Goal: Check status: Check status

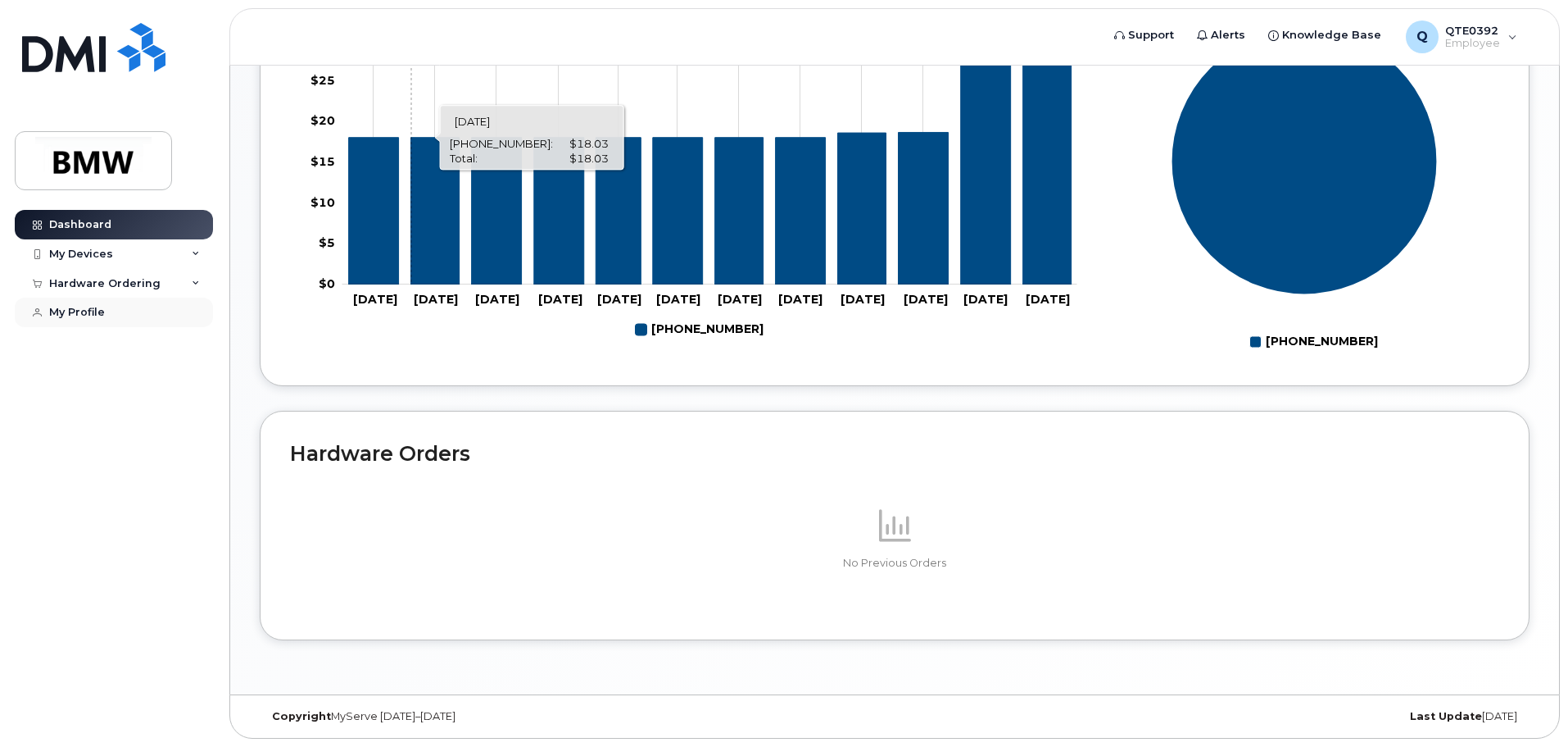
scroll to position [736, 0]
click at [109, 258] on div "My Devices" at bounding box center [80, 254] width 64 height 13
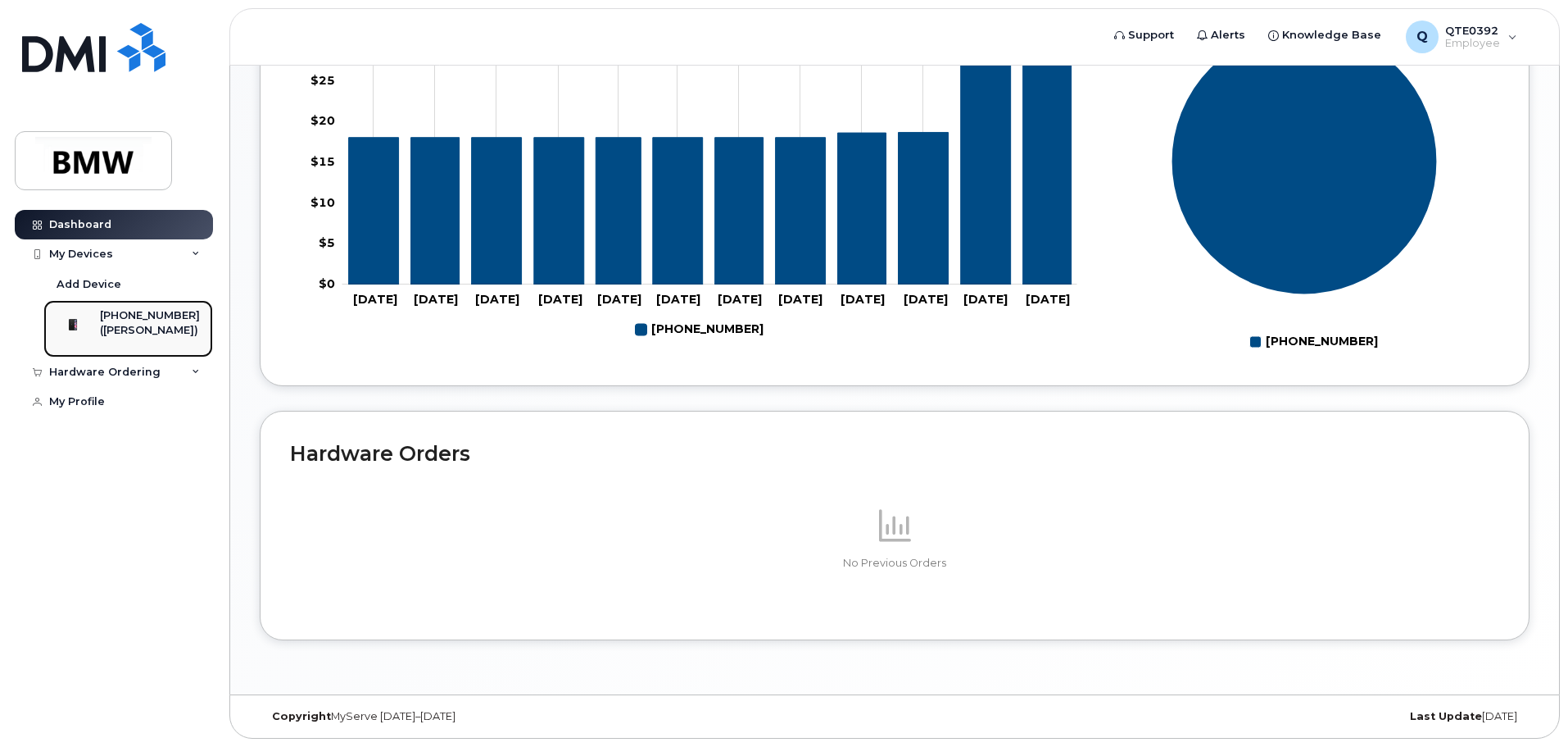
click at [133, 319] on div "[PHONE_NUMBER]" at bounding box center [150, 315] width 100 height 15
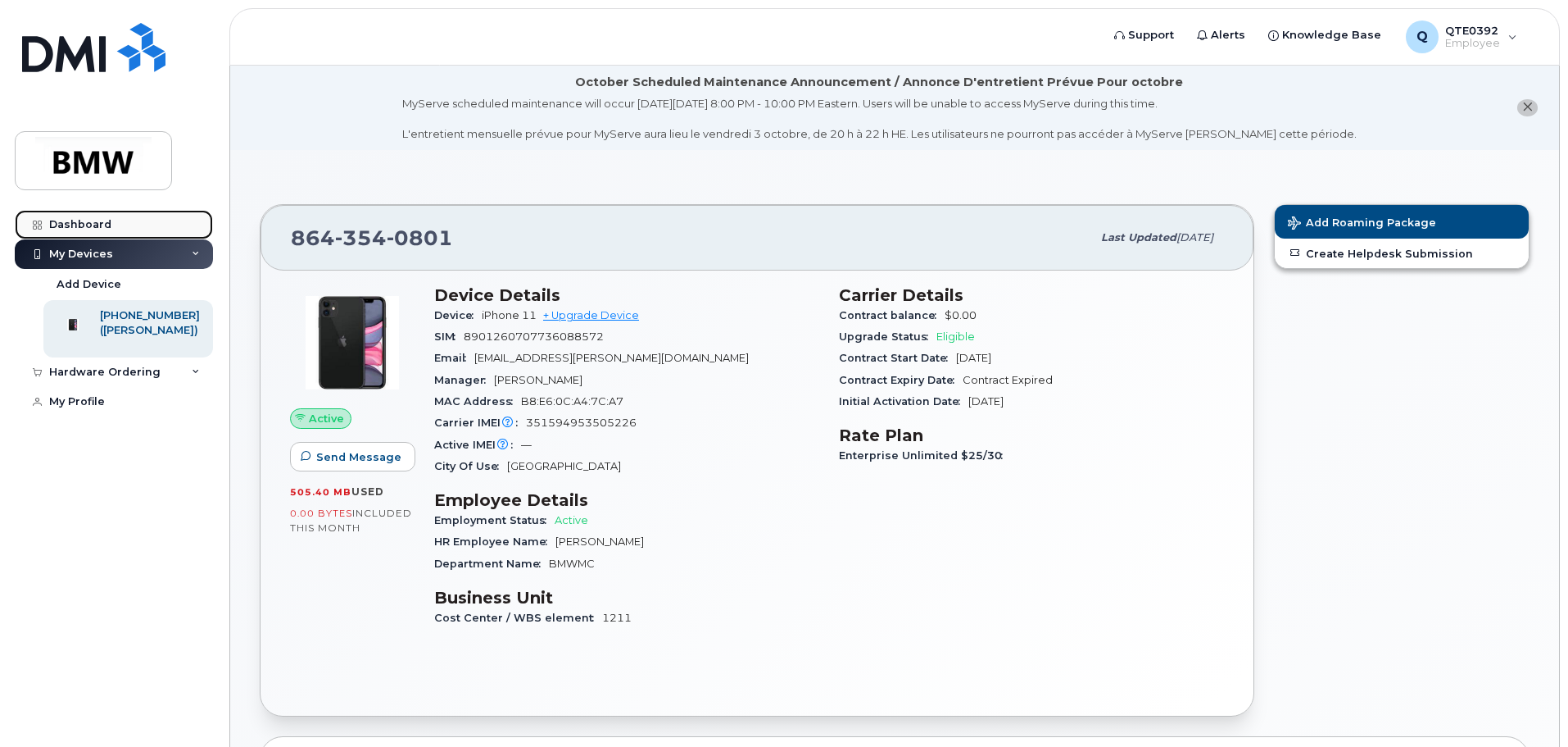
click at [89, 233] on link "Dashboard" at bounding box center [113, 225] width 198 height 30
click at [97, 223] on div "Dashboard" at bounding box center [79, 224] width 62 height 13
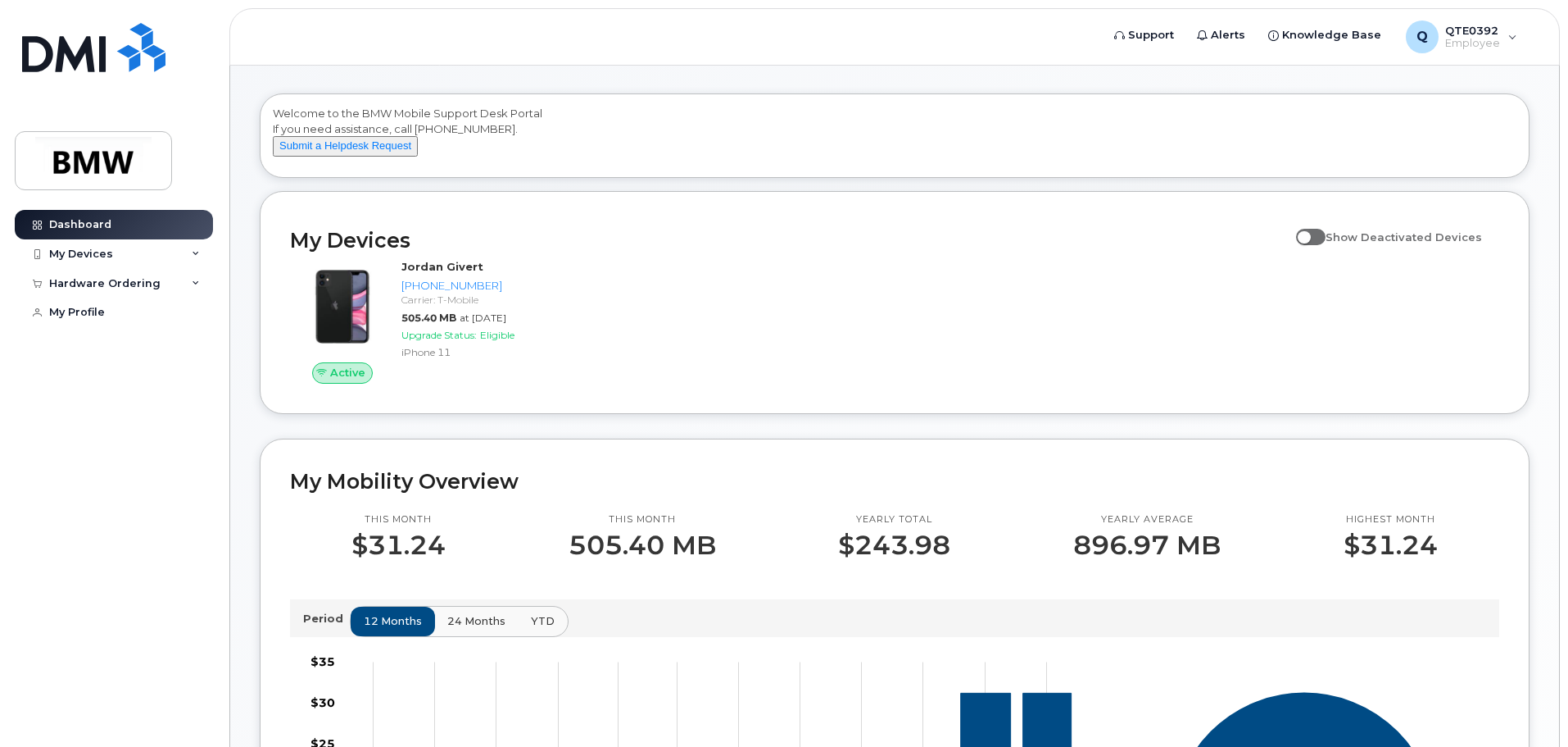
scroll to position [82, 0]
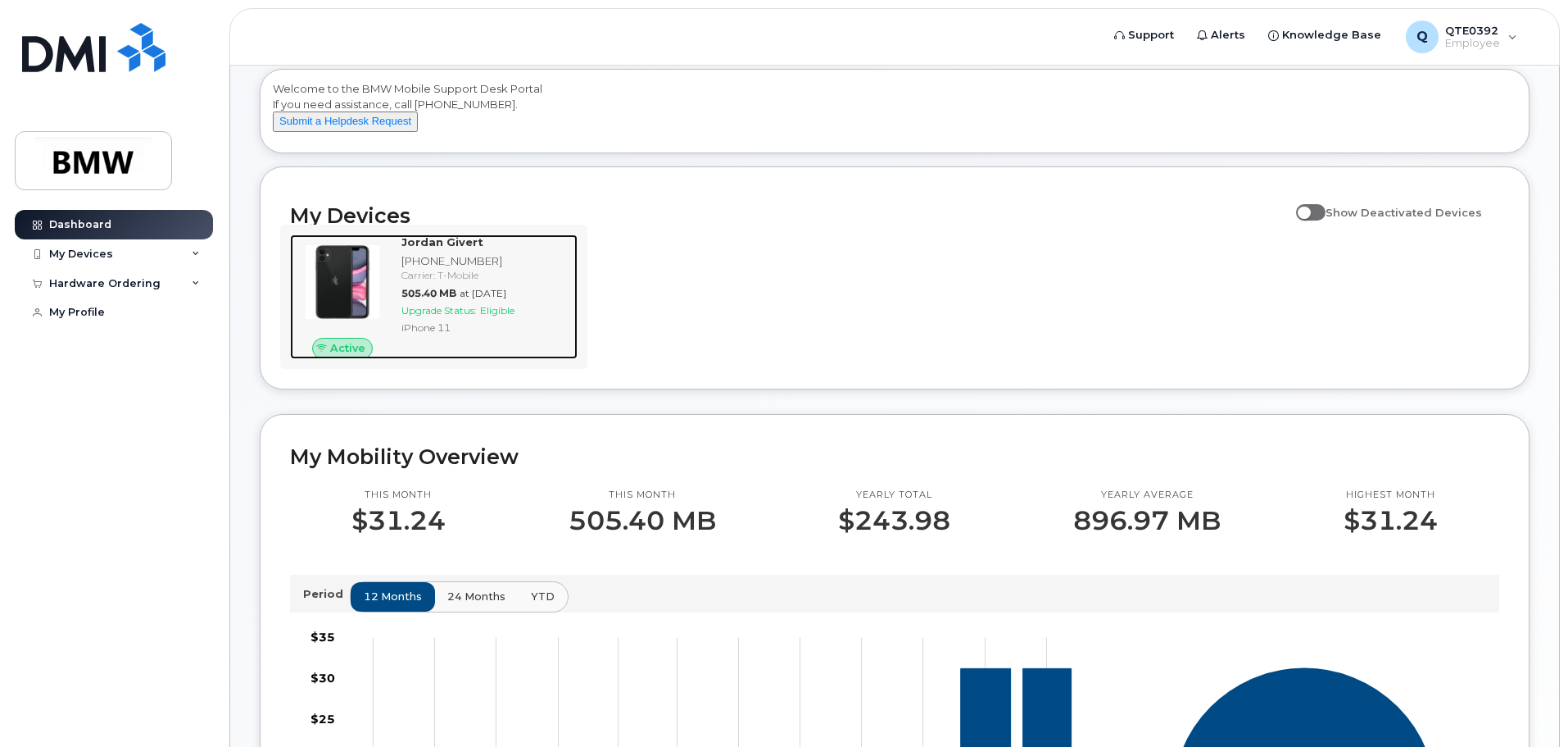
click at [476, 334] on div "iPhone 11" at bounding box center [486, 327] width 170 height 14
